Goal: Check status

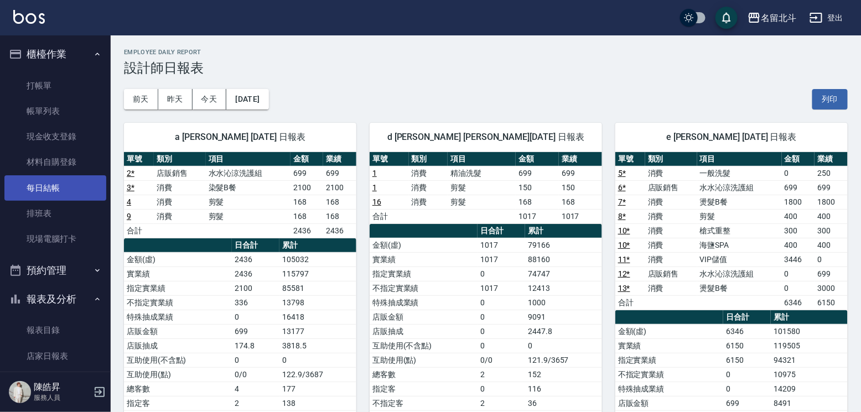
scroll to position [131, 0]
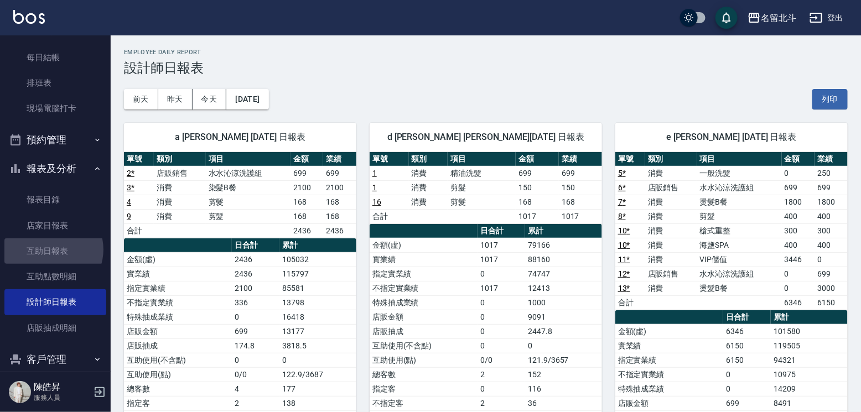
drag, startPoint x: 51, startPoint y: 257, endPoint x: 107, endPoint y: 237, distance: 58.6
click at [51, 257] on link "互助日報表" at bounding box center [55, 251] width 102 height 25
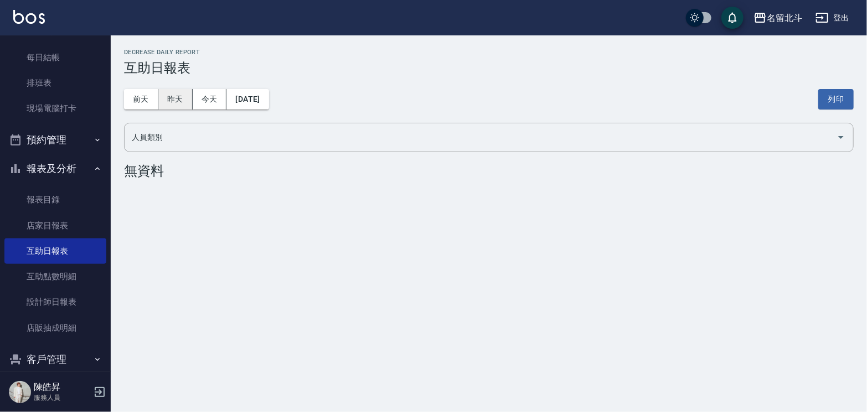
click at [176, 105] on button "昨天" at bounding box center [175, 99] width 34 height 20
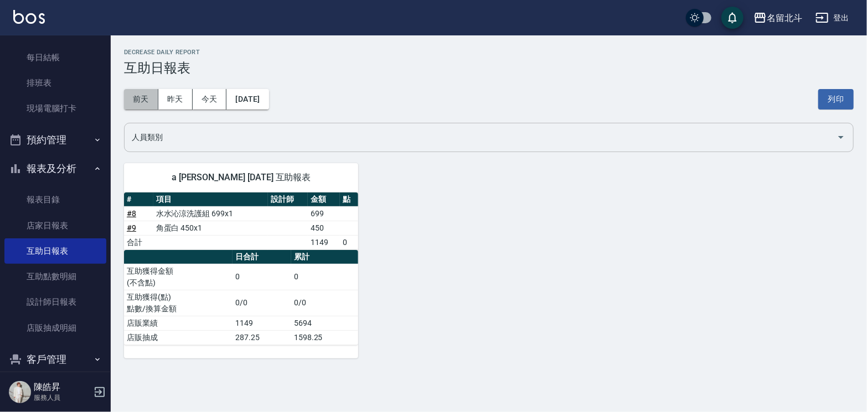
drag, startPoint x: 135, startPoint y: 95, endPoint x: 229, endPoint y: 131, distance: 100.7
click at [136, 95] on button "前天" at bounding box center [141, 99] width 34 height 20
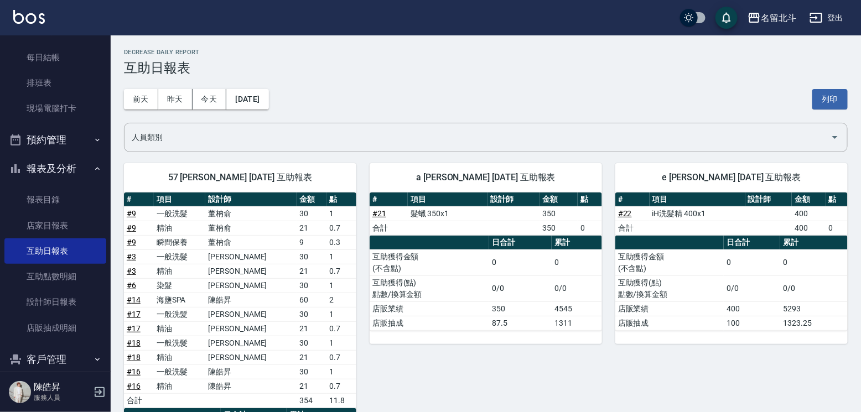
scroll to position [55, 0]
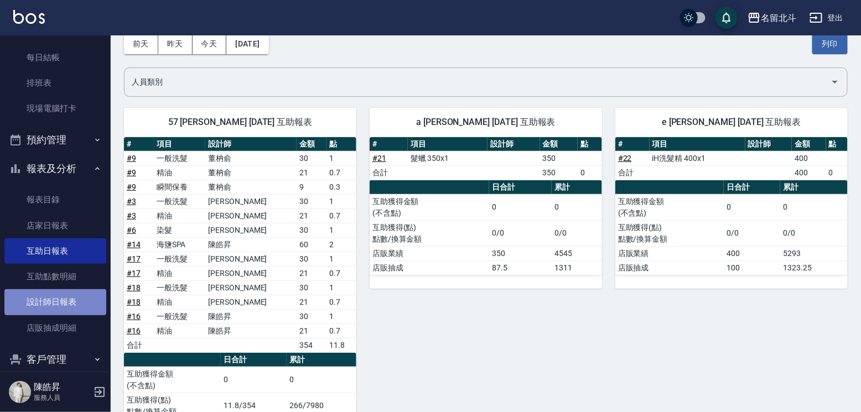
click at [77, 297] on link "設計師日報表" at bounding box center [55, 301] width 102 height 25
